Goal: Information Seeking & Learning: Learn about a topic

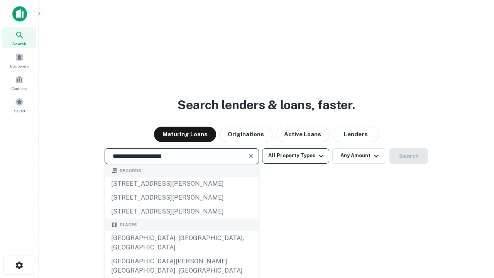
click at [181, 254] on div "[GEOGRAPHIC_DATA], [GEOGRAPHIC_DATA], [GEOGRAPHIC_DATA]" at bounding box center [182, 242] width 154 height 23
click at [296, 156] on button "All Property Types" at bounding box center [295, 155] width 67 height 15
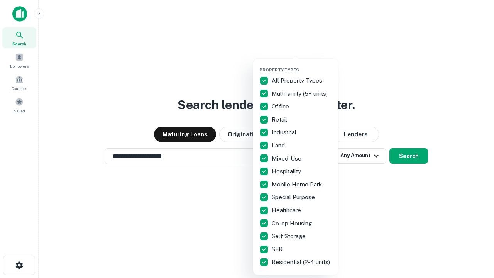
type input "**********"
click at [302, 65] on button "button" at bounding box center [301, 65] width 85 height 0
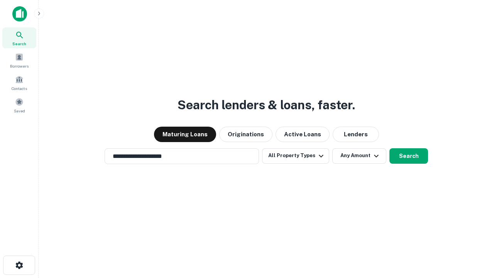
scroll to position [5, 93]
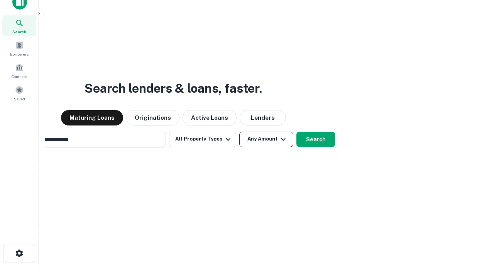
click at [239, 132] on button "Any Amount" at bounding box center [266, 139] width 54 height 15
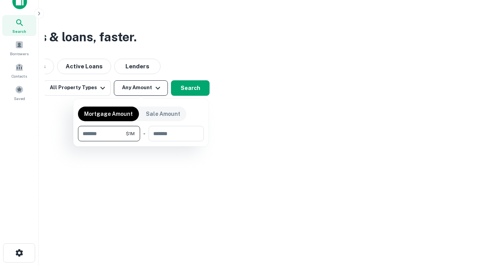
type input "*******"
click at [141, 141] on button "button" at bounding box center [141, 141] width 126 height 0
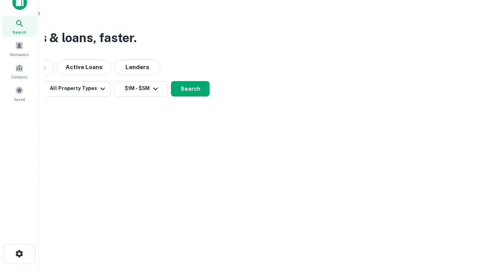
scroll to position [5, 142]
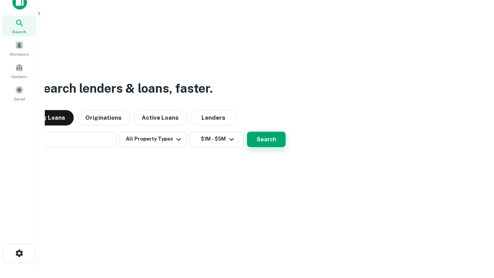
click at [247, 132] on button "Search" at bounding box center [266, 139] width 39 height 15
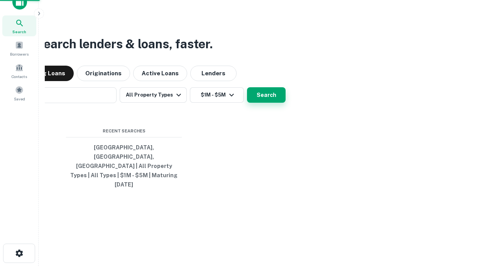
scroll to position [20, 218]
